Goal: Transaction & Acquisition: Subscribe to service/newsletter

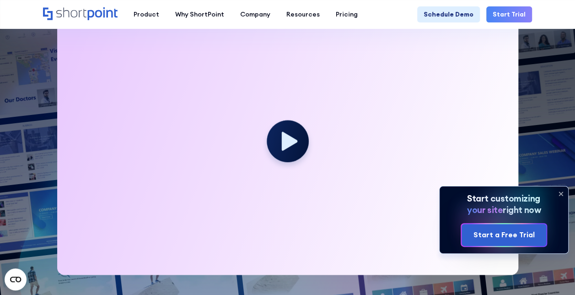
scroll to position [229, 0]
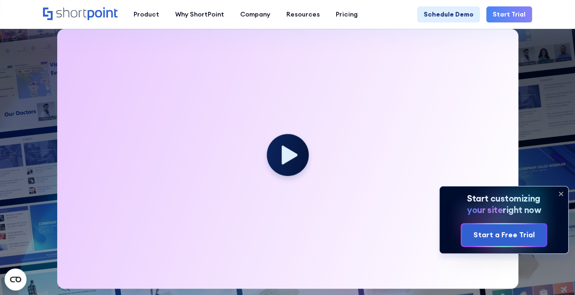
click at [560, 195] on icon at bounding box center [561, 194] width 4 height 4
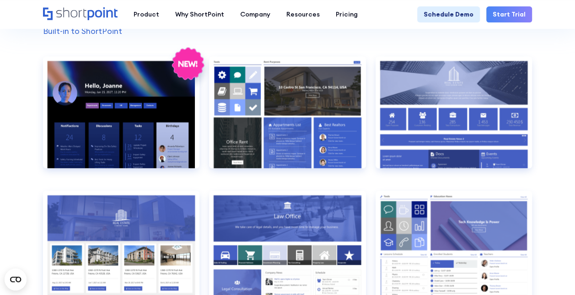
scroll to position [732, 0]
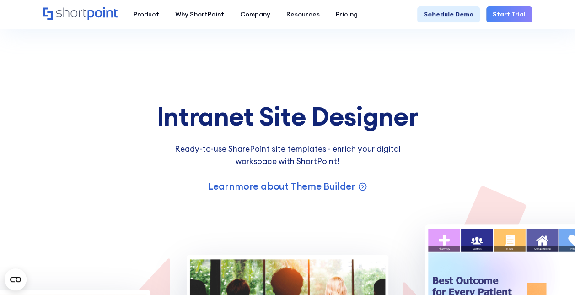
scroll to position [5447, 0]
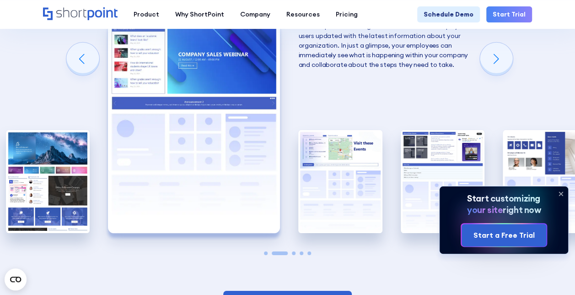
scroll to position [1419, 0]
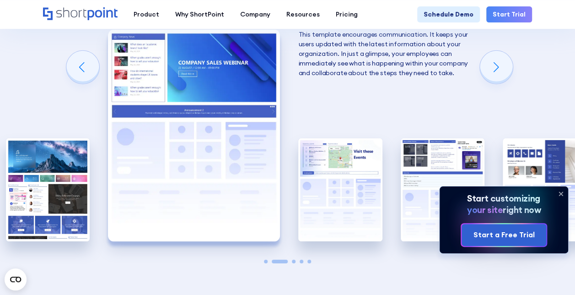
click at [67, 173] on img "1 / 5" at bounding box center [48, 189] width 84 height 103
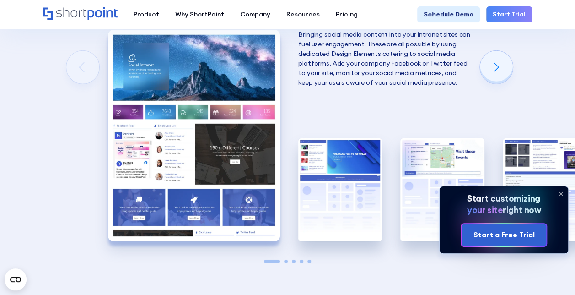
click at [159, 133] on img "1 / 5" at bounding box center [194, 135] width 172 height 211
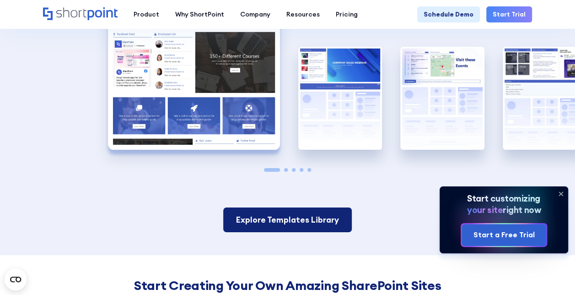
click at [281, 221] on link "Explore Templates Library" at bounding box center [287, 219] width 129 height 25
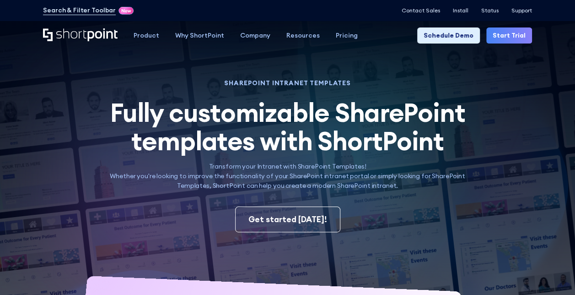
click at [281, 221] on div "Get started [DATE]!" at bounding box center [288, 219] width 79 height 12
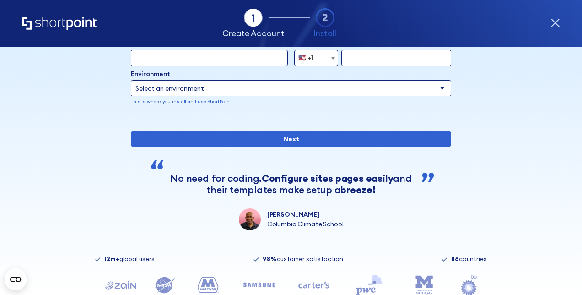
scroll to position [150, 0]
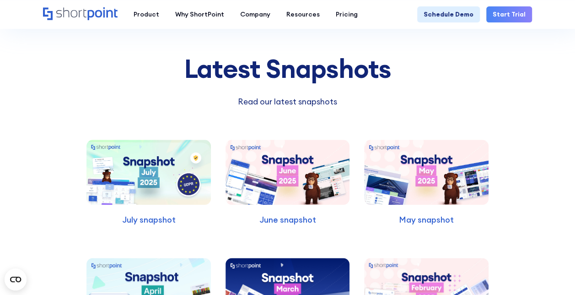
scroll to position [2334, 0]
